Goal: Task Accomplishment & Management: Use online tool/utility

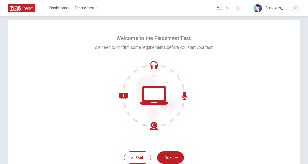
scroll to position [7, 0]
click at [173, 156] on button "Next" at bounding box center [170, 157] width 27 height 12
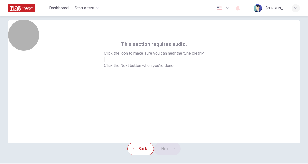
click at [105, 61] on icon "button" at bounding box center [105, 61] width 0 height 0
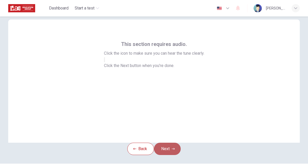
click at [173, 151] on icon "button" at bounding box center [173, 148] width 3 height 3
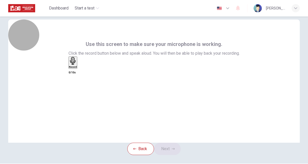
click at [77, 68] on h6 "Record" at bounding box center [73, 67] width 8 height 3
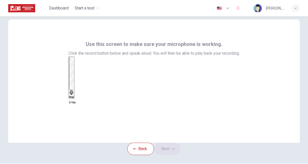
click at [74, 91] on div "Stop" at bounding box center [71, 77] width 5 height 41
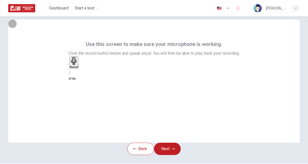
click at [79, 68] on icon "button" at bounding box center [79, 68] width 0 height 0
click at [168, 155] on button "Next" at bounding box center [167, 149] width 27 height 12
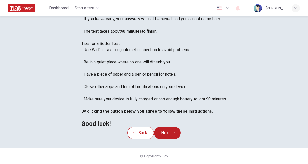
scroll to position [89, 0]
click at [171, 139] on button "Next" at bounding box center [167, 133] width 27 height 12
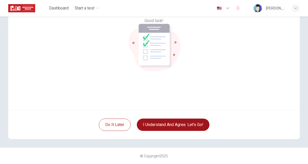
scroll to position [40, 0]
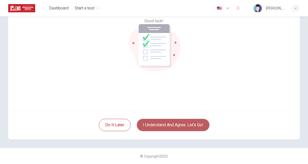
click at [179, 124] on button "I understand and agree. Let’s go!" at bounding box center [173, 125] width 73 height 12
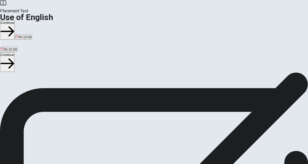
scroll to position [66, 0]
click at [15, 52] on button "Continue" at bounding box center [7, 61] width 15 height 19
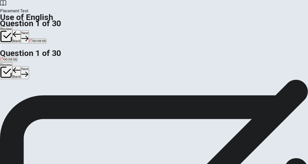
scroll to position [14, 0]
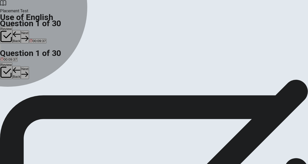
click at [21, 82] on div "D" at bounding box center [19, 80] width 4 height 4
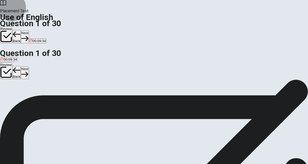
click at [29, 67] on button "Next" at bounding box center [25, 73] width 8 height 13
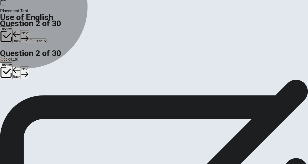
click at [17, 86] on span "is studying" at bounding box center [9, 84] width 16 height 4
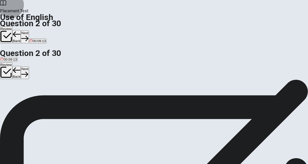
click at [29, 67] on button "Next" at bounding box center [25, 73] width 8 height 13
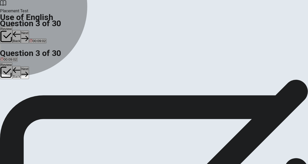
click at [9, 86] on span "aren’t" at bounding box center [5, 84] width 8 height 4
click at [17, 86] on span "don’t" at bounding box center [13, 84] width 7 height 4
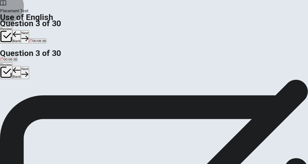
click at [29, 67] on button "Next" at bounding box center [25, 73] width 8 height 13
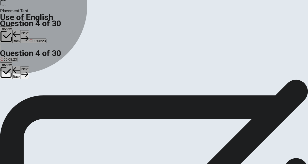
click at [26, 86] on span "works" at bounding box center [21, 84] width 9 height 4
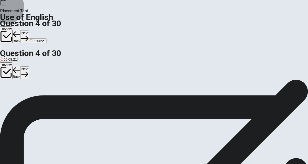
click at [29, 67] on button "Next" at bounding box center [25, 73] width 8 height 13
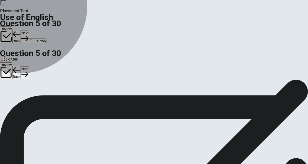
click at [37, 86] on span "homework" at bounding box center [29, 84] width 16 height 4
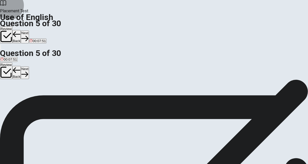
click at [29, 67] on button "Next" at bounding box center [25, 73] width 8 height 13
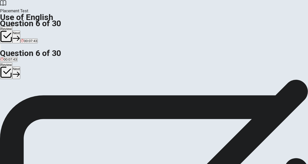
scroll to position [31, 0]
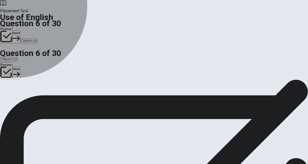
click at [5, 69] on span "big" at bounding box center [3, 68] width 5 height 4
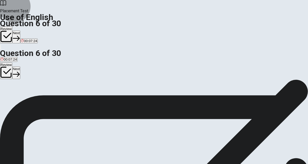
click at [20, 67] on button "Next" at bounding box center [16, 73] width 8 height 13
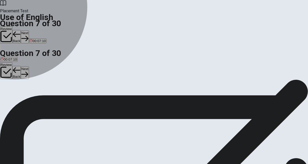
click at [11, 69] on span "hot" at bounding box center [8, 68] width 5 height 4
click at [16, 69] on span "full" at bounding box center [13, 68] width 4 height 4
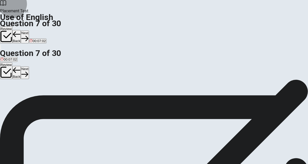
click at [29, 67] on button "Next" at bounding box center [25, 73] width 8 height 13
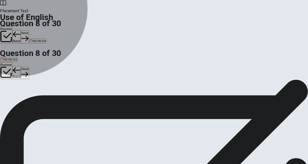
click at [8, 69] on span "wash" at bounding box center [5, 68] width 8 height 4
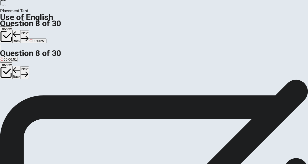
click at [29, 67] on button "Next" at bounding box center [25, 73] width 8 height 13
click at [7, 69] on span "read" at bounding box center [4, 68] width 7 height 4
click at [29, 67] on button "Next" at bounding box center [25, 73] width 8 height 13
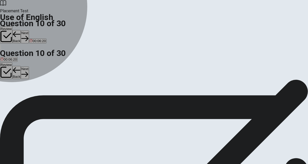
click at [24, 70] on button "D is" at bounding box center [22, 65] width 4 height 9
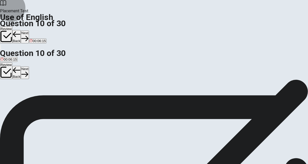
click at [29, 67] on button "Next" at bounding box center [25, 73] width 8 height 13
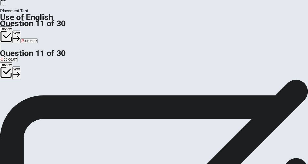
scroll to position [41, 0]
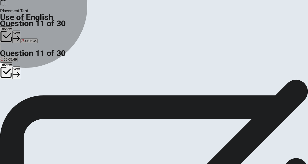
click at [36, 62] on span "has works" at bounding box center [28, 60] width 15 height 4
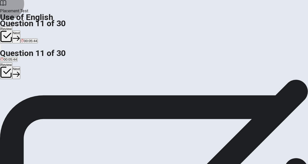
click at [20, 67] on button "Next" at bounding box center [16, 73] width 8 height 13
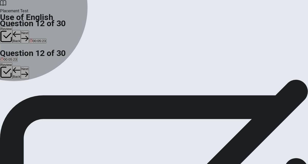
click at [15, 62] on span "Are" at bounding box center [12, 60] width 5 height 4
click at [5, 62] on span "Do" at bounding box center [3, 60] width 4 height 4
click at [21, 62] on span "Will" at bounding box center [18, 60] width 5 height 4
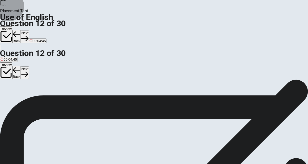
click at [29, 67] on button "Next" at bounding box center [25, 73] width 8 height 13
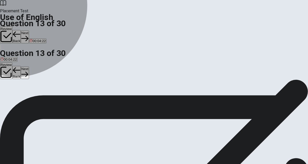
click at [13, 62] on span "will" at bounding box center [10, 60] width 5 height 4
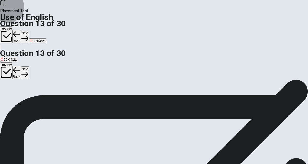
click at [29, 67] on button "Next" at bounding box center [25, 73] width 8 height 13
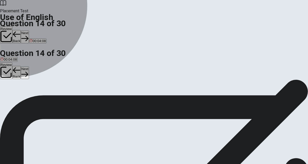
click at [8, 62] on span "write" at bounding box center [4, 60] width 7 height 4
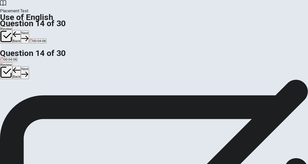
click at [27, 62] on span "writes" at bounding box center [22, 60] width 9 height 4
click at [29, 67] on button "Next" at bounding box center [25, 73] width 8 height 13
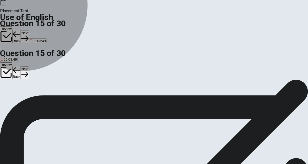
click at [18, 63] on button "B chair" at bounding box center [14, 58] width 8 height 9
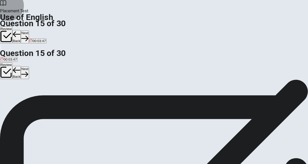
click at [29, 67] on button "Next" at bounding box center [25, 73] width 8 height 13
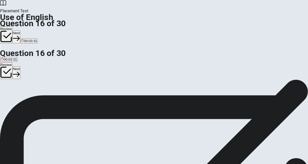
scroll to position [31, 0]
click at [16, 69] on span "walk" at bounding box center [12, 68] width 7 height 4
click at [20, 67] on button "Next" at bounding box center [16, 73] width 8 height 13
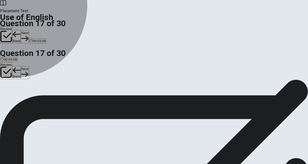
click at [13, 69] on span "learn" at bounding box center [9, 68] width 8 height 4
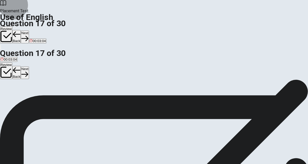
click at [29, 67] on button "Next" at bounding box center [25, 73] width 8 height 13
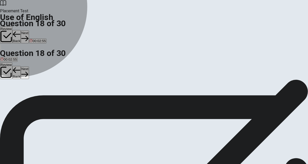
click at [16, 69] on span "fast" at bounding box center [13, 68] width 5 height 4
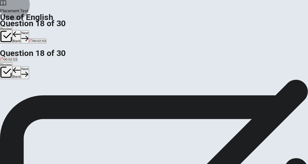
click at [29, 67] on button "Next" at bounding box center [25, 73] width 8 height 13
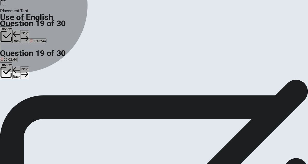
click at [37, 69] on span "engineer" at bounding box center [30, 68] width 13 height 4
click at [47, 69] on span "office" at bounding box center [42, 68] width 8 height 4
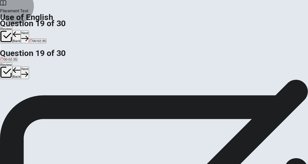
click at [28, 71] on icon "button" at bounding box center [24, 74] width 7 height 7
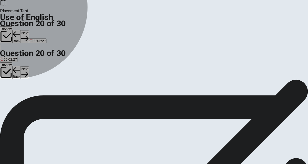
click at [4, 69] on span "go" at bounding box center [3, 68] width 4 height 4
click at [31, 69] on span "goes" at bounding box center [26, 68] width 7 height 4
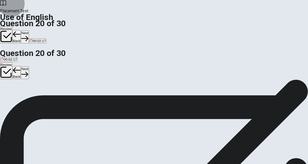
click at [29, 67] on button "Next" at bounding box center [25, 73] width 8 height 13
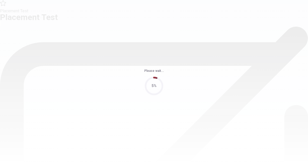
scroll to position [0, 0]
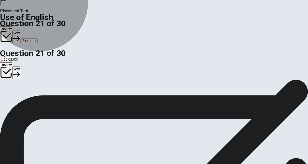
drag, startPoint x: 148, startPoint y: 126, endPoint x: 157, endPoint y: 141, distance: 16.6
click at [157, 101] on div "A don’t B doesn’t C aren’t D wasn’t" at bounding box center [154, 96] width 308 height 9
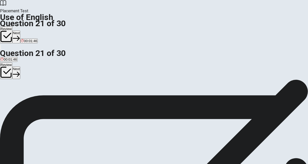
scroll to position [31, 0]
click at [8, 66] on div "A" at bounding box center [4, 64] width 7 height 4
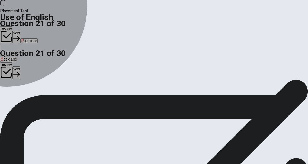
click at [20, 66] on div "B" at bounding box center [14, 64] width 11 height 4
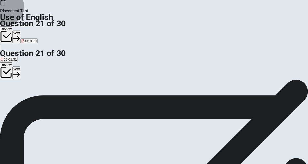
click at [20, 67] on button "Next" at bounding box center [16, 73] width 8 height 13
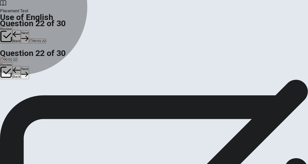
click at [9, 69] on span "going" at bounding box center [5, 68] width 8 height 4
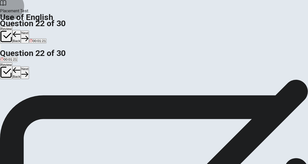
click at [29, 67] on button "Next" at bounding box center [25, 73] width 8 height 13
click at [30, 69] on span "Are" at bounding box center [27, 68] width 5 height 4
click at [29, 67] on button "Next" at bounding box center [25, 73] width 8 height 13
click at [9, 66] on div "A" at bounding box center [5, 64] width 8 height 4
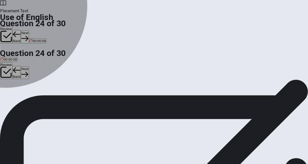
click at [14, 66] on div "B" at bounding box center [12, 64] width 4 height 4
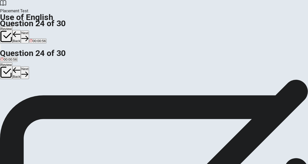
click at [29, 67] on button "Next" at bounding box center [25, 73] width 8 height 13
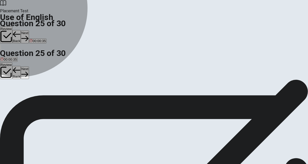
click at [10, 69] on span "hiking" at bounding box center [5, 68] width 9 height 4
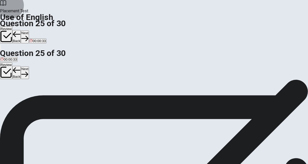
click at [29, 67] on button "Next" at bounding box center [25, 73] width 8 height 13
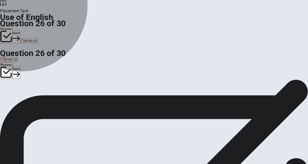
click at [40, 69] on span "restaurant" at bounding box center [32, 68] width 15 height 4
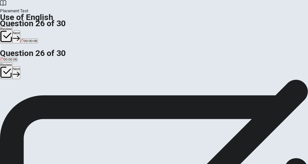
click at [51, 69] on span "library" at bounding box center [45, 68] width 9 height 4
click at [20, 67] on button "Next" at bounding box center [16, 73] width 8 height 13
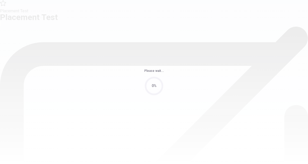
scroll to position [0, 0]
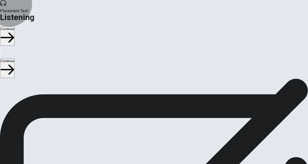
click at [15, 59] on button "Continue" at bounding box center [7, 68] width 15 height 19
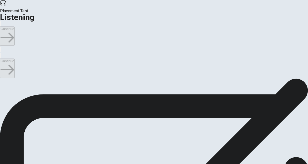
scroll to position [44, 0]
click at [1, 53] on button "button" at bounding box center [0, 55] width 1 height 5
type input "23"
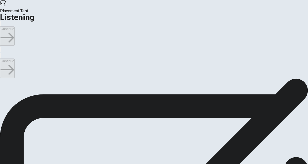
click at [3, 80] on input "checkbox" at bounding box center [1, 81] width 3 height 3
checkbox input "true"
type input "26"
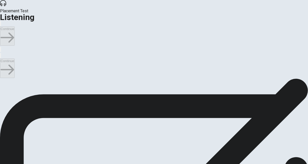
click at [3, 80] on input "checkbox" at bounding box center [1, 81] width 3 height 3
checkbox input "false"
click at [1, 57] on icon "button" at bounding box center [1, 57] width 0 height 0
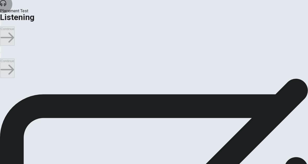
click at [1, 57] on icon "button" at bounding box center [1, 57] width 0 height 0
click at [7, 58] on icon "button" at bounding box center [4, 60] width 6 height 5
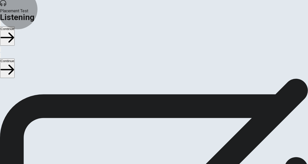
click at [15, 59] on button "Continue" at bounding box center [7, 68] width 15 height 19
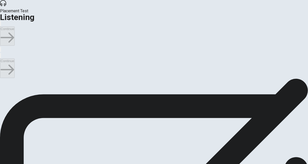
scroll to position [48, 0]
click at [1, 53] on button "button" at bounding box center [0, 55] width 1 height 5
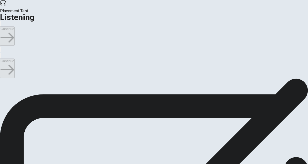
click at [300, 30] on span at bounding box center [300, 30] width 0 height 0
type input "0.7"
click at [300, 30] on span at bounding box center [300, 30] width 0 height 0
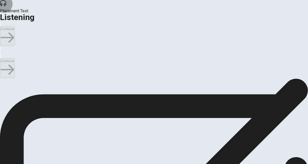
click at [7, 58] on icon "button" at bounding box center [4, 60] width 6 height 5
type input "25"
click at [3, 55] on input "checkbox" at bounding box center [1, 56] width 3 height 3
checkbox input "true"
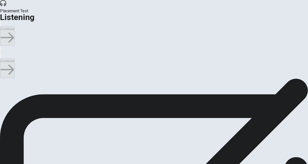
scroll to position [29, 0]
type input "26"
click at [3, 55] on input "checkbox" at bounding box center [1, 56] width 3 height 3
checkbox input "false"
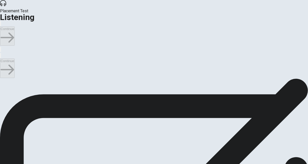
scroll to position [276, 0]
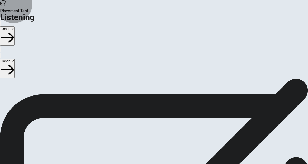
click at [15, 59] on button "Continue" at bounding box center [7, 68] width 15 height 19
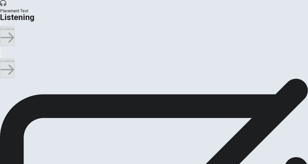
scroll to position [18, 0]
type input "4"
click at [3, 62] on input "checkbox" at bounding box center [1, 63] width 3 height 3
checkbox input "true"
type input "6"
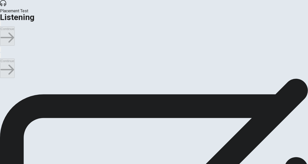
click at [3, 62] on input "checkbox" at bounding box center [1, 63] width 3 height 3
checkbox input "false"
type input "7"
click at [3, 62] on input "checkbox" at bounding box center [1, 63] width 3 height 3
checkbox input "true"
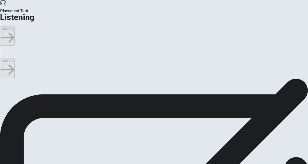
type input "9"
click at [3, 62] on input "checkbox" at bounding box center [1, 63] width 3 height 3
checkbox input "false"
type input "10"
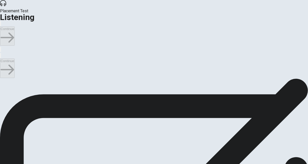
click at [3, 62] on input "checkbox" at bounding box center [1, 63] width 3 height 3
checkbox input "true"
type input "11"
click at [3, 62] on input "checkbox" at bounding box center [1, 63] width 3 height 3
checkbox input "false"
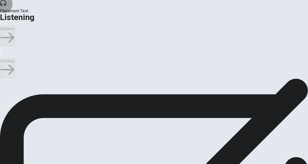
click at [1, 57] on icon "button" at bounding box center [1, 57] width 0 height 0
type input "12"
click at [3, 62] on input "checkbox" at bounding box center [1, 63] width 3 height 3
checkbox input "true"
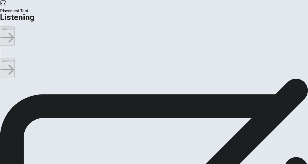
type input "15"
click at [3, 62] on input "checkbox" at bounding box center [1, 63] width 3 height 3
checkbox input "false"
type input "36"
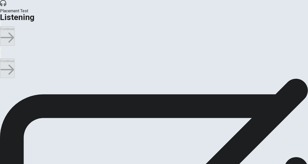
click at [3, 62] on input "checkbox" at bounding box center [1, 63] width 3 height 3
checkbox input "true"
type input "38"
click at [3, 62] on input "checkbox" at bounding box center [1, 63] width 3 height 3
checkbox input "false"
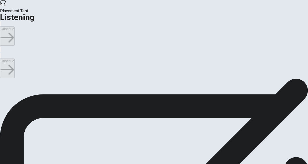
scroll to position [69, 0]
type input "62"
click at [3, 80] on input "checkbox" at bounding box center [1, 81] width 3 height 3
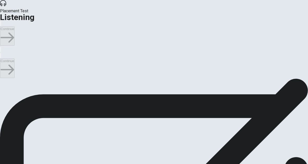
checkbox input "true"
drag, startPoint x: 140, startPoint y: 126, endPoint x: 124, endPoint y: 124, distance: 16.1
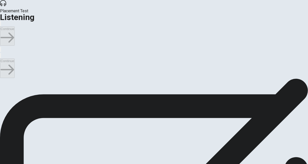
type input "66"
click at [3, 80] on input "checkbox" at bounding box center [1, 81] width 3 height 3
checkbox input "false"
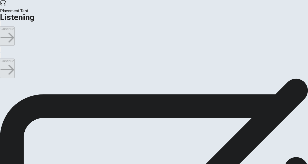
scroll to position [414, 0]
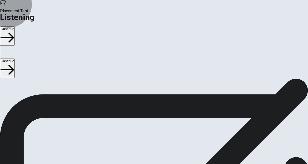
click at [15, 59] on button "Continue" at bounding box center [7, 68] width 15 height 19
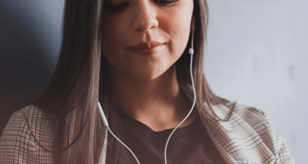
scroll to position [144, 0]
click at [15, 59] on button "Continue" at bounding box center [7, 68] width 15 height 19
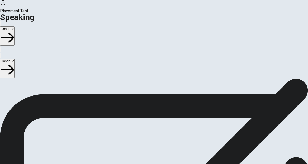
click at [150, 87] on span "Stop Recording" at bounding box center [154, 81] width 18 height 11
click at [15, 59] on button "Continue" at bounding box center [7, 68] width 15 height 19
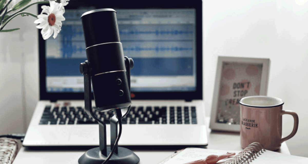
scroll to position [31, 0]
click at [15, 59] on button "Continue" at bounding box center [7, 68] width 15 height 19
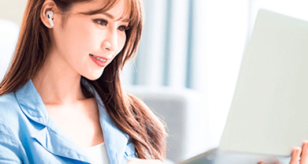
scroll to position [92, 0]
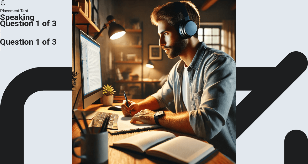
click at [6, 6] on icon at bounding box center [3, 3] width 6 height 6
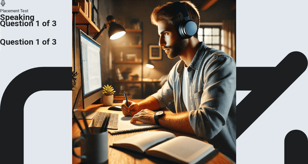
click at [6, 6] on icon at bounding box center [3, 3] width 6 height 6
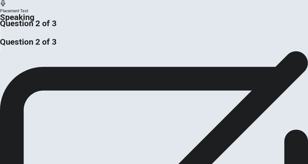
scroll to position [101, 0]
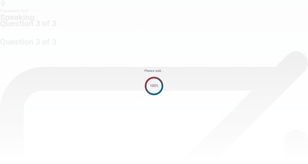
scroll to position [0, 0]
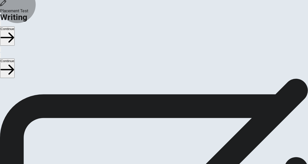
click at [15, 59] on button "Continue" at bounding box center [7, 68] width 15 height 19
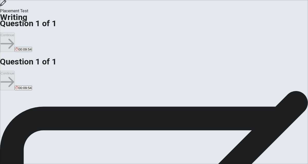
type textarea "evrey day read book,write English, I use english do exam."
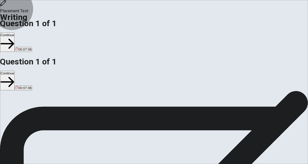
click at [15, 71] on button "Continue" at bounding box center [7, 80] width 15 height 19
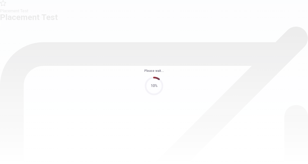
scroll to position [0, 0]
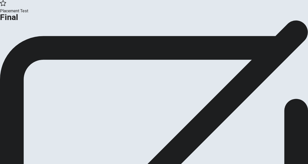
click at [21, 46] on button "Continue" at bounding box center [10, 42] width 21 height 7
